Goal: Check status

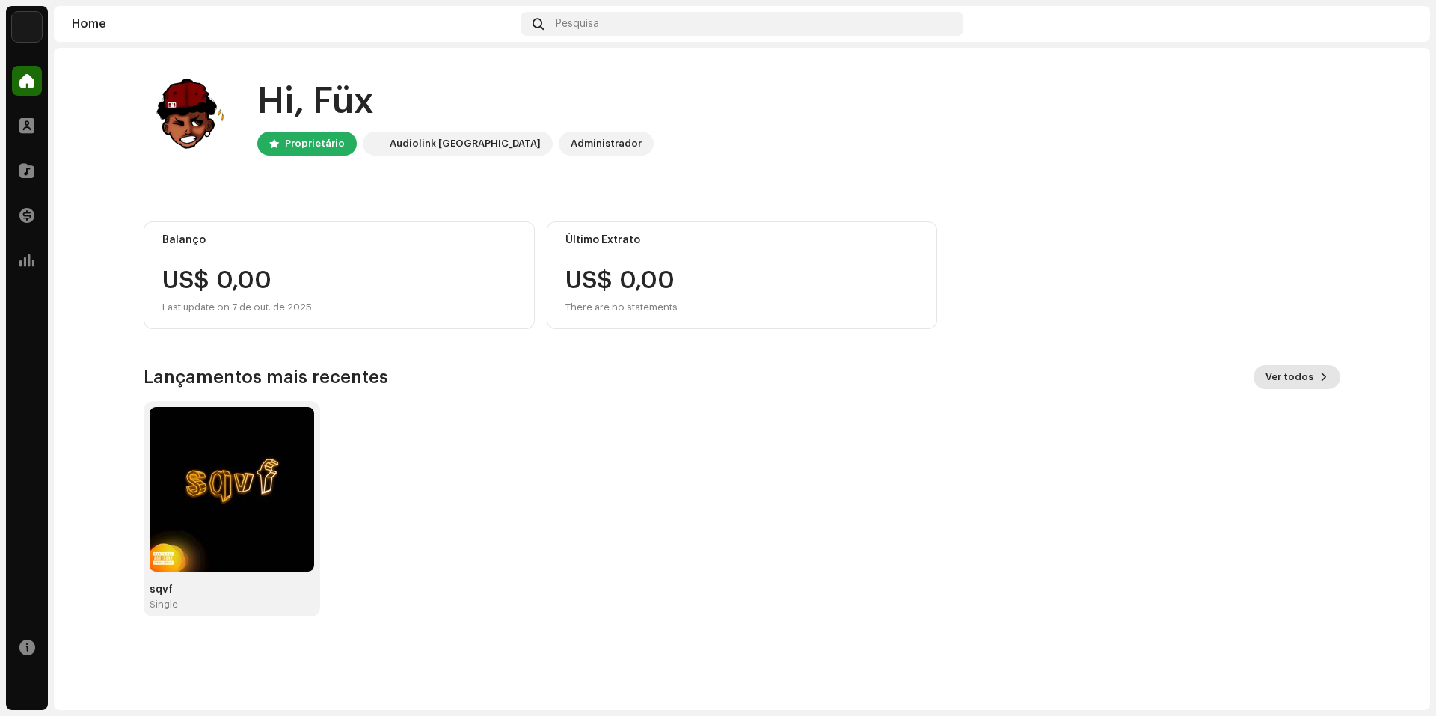
click at [716, 366] on span "Ver todos" at bounding box center [1289, 377] width 48 height 30
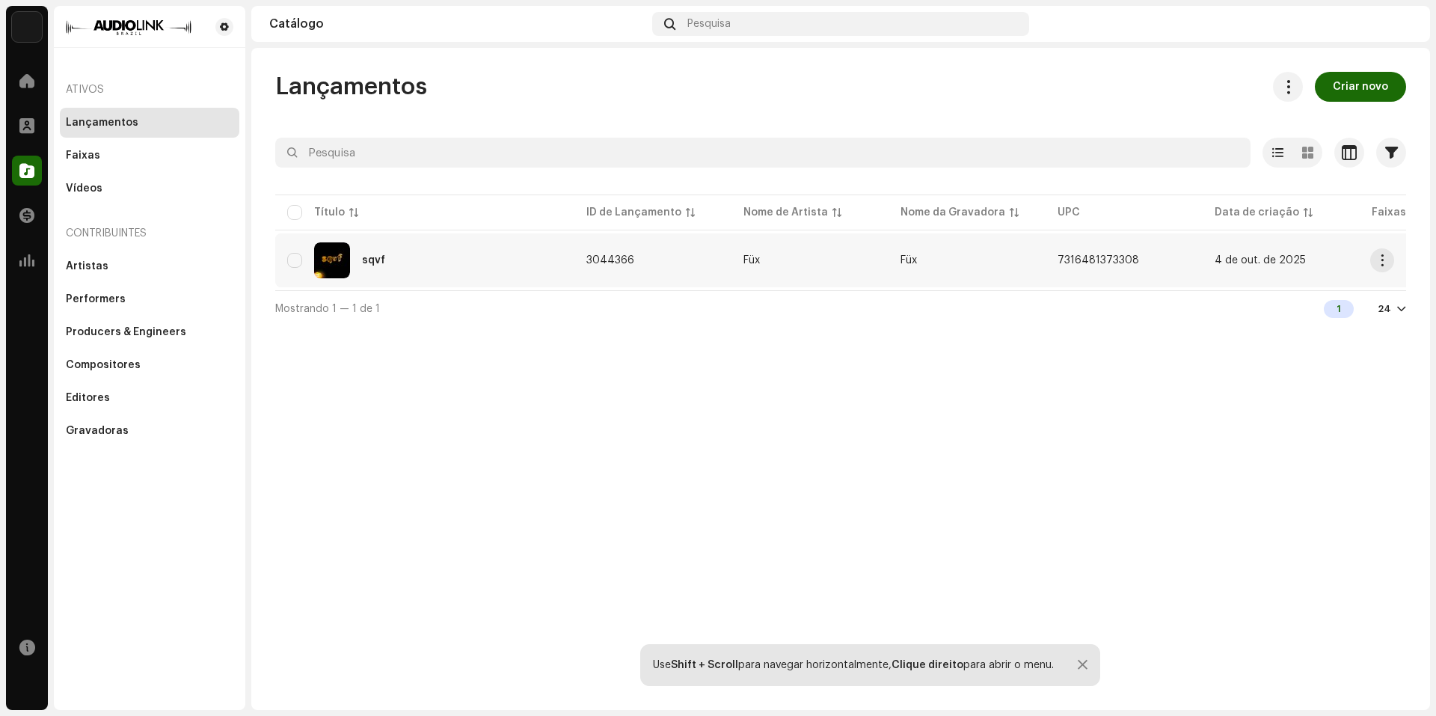
click at [650, 274] on td "3044366" at bounding box center [652, 260] width 157 height 54
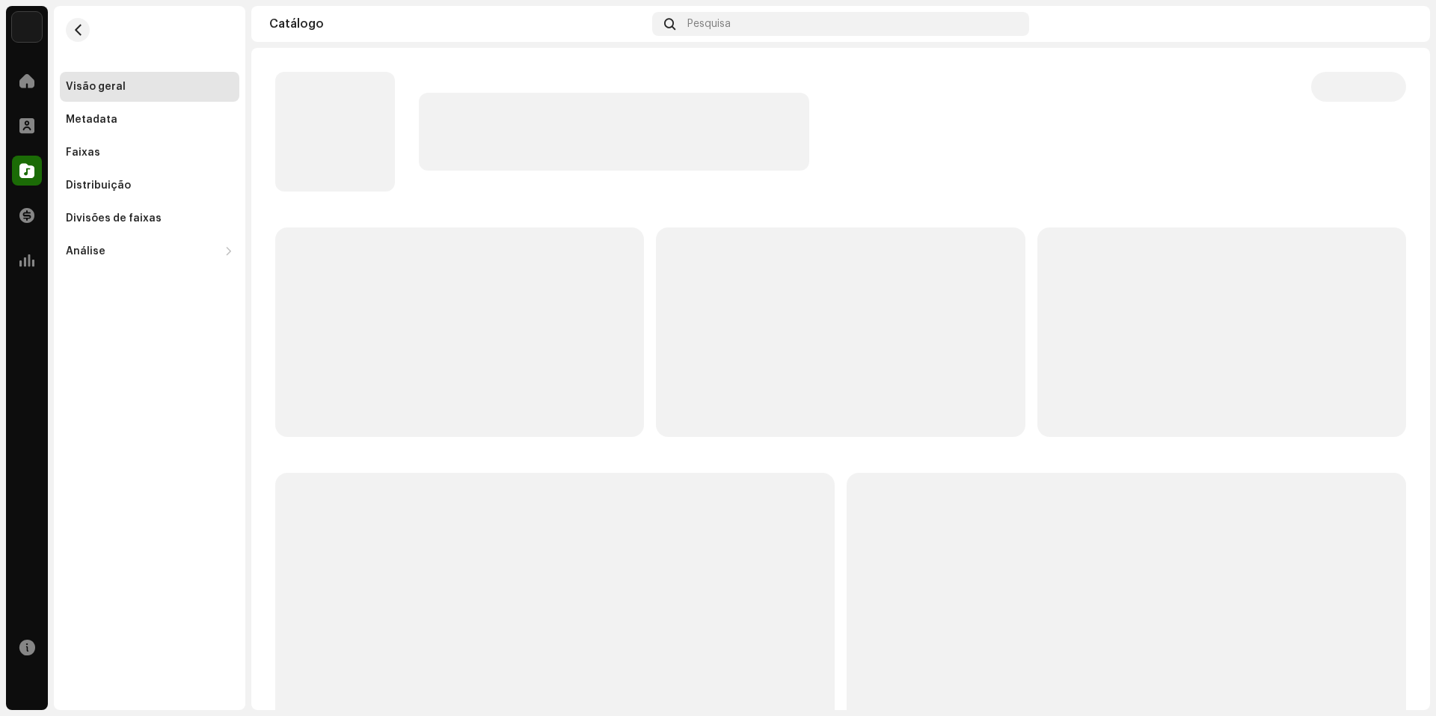
scroll to position [86, 0]
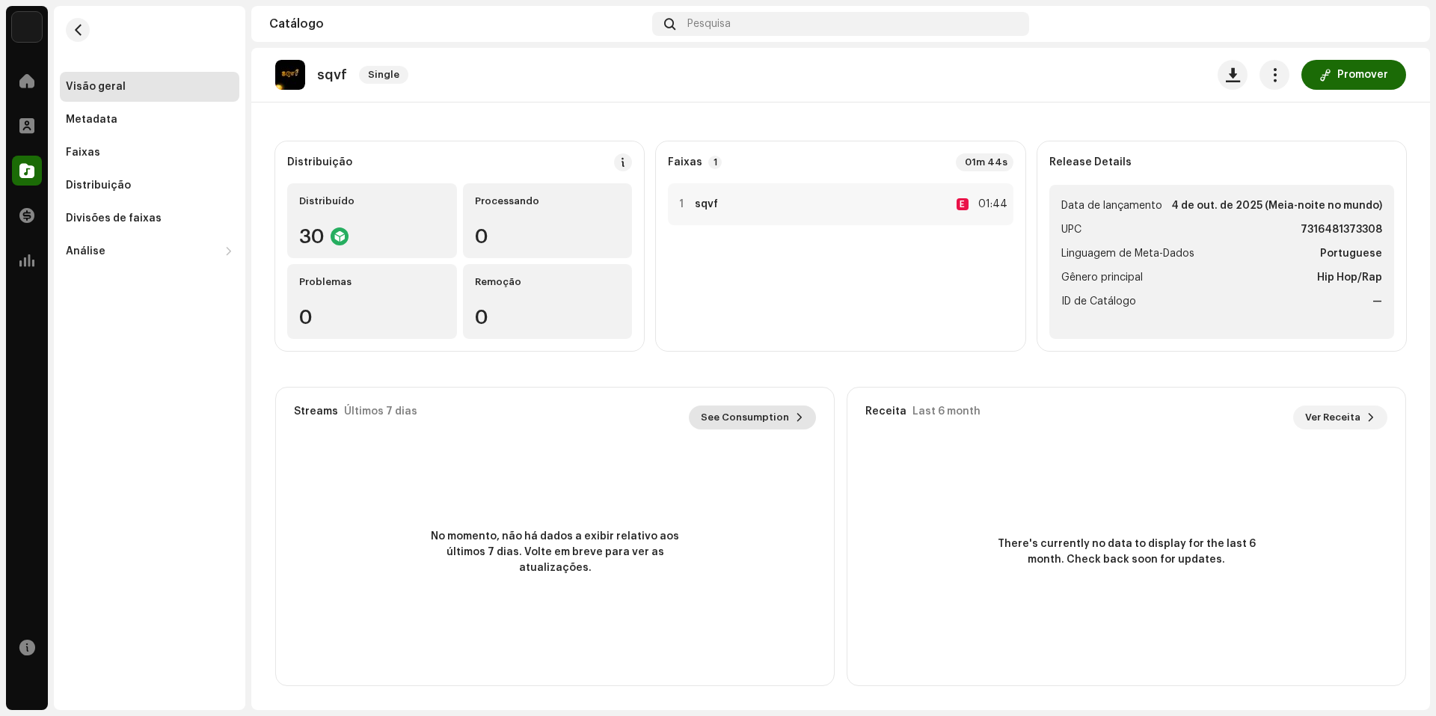
click at [716, 420] on span "See Consumption" at bounding box center [745, 417] width 88 height 30
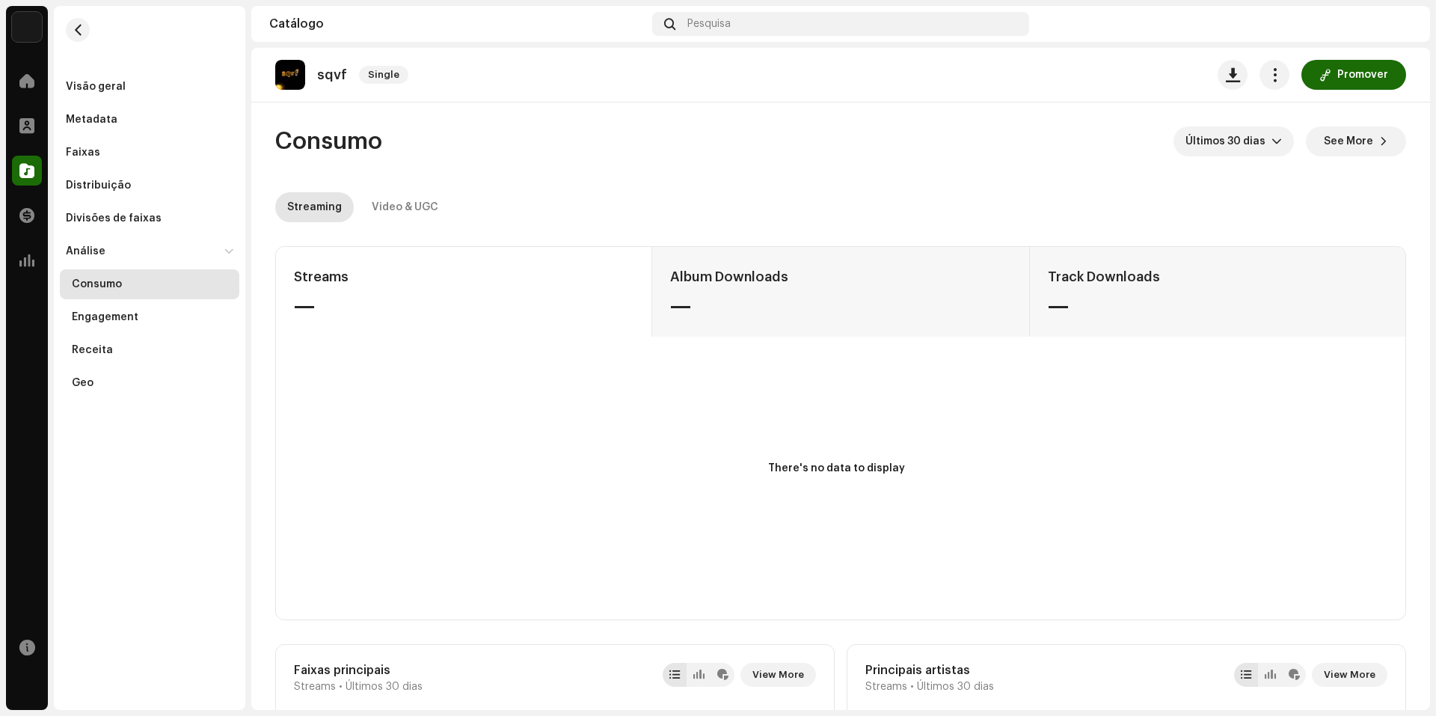
click at [716, 329] on div "Streams — Album Downloads — Track Downloads —" at bounding box center [840, 292] width 1129 height 90
